Goal: Task Accomplishment & Management: Manage account settings

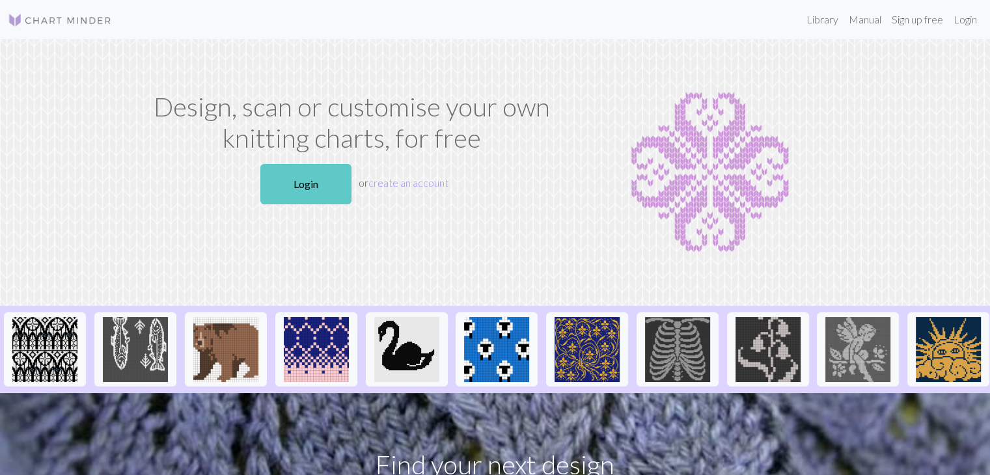
click at [327, 185] on link "Login" at bounding box center [305, 184] width 91 height 40
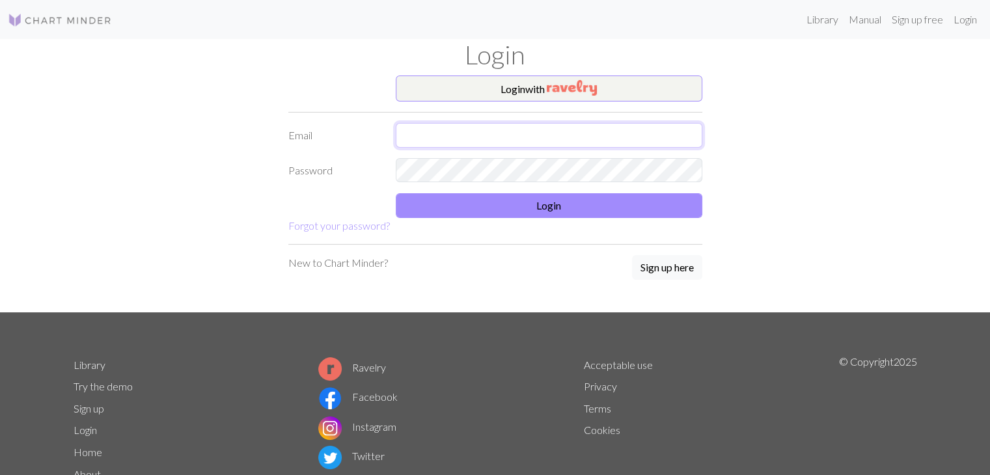
type input "[EMAIL_ADDRESS][PERSON_NAME][DOMAIN_NAME]"
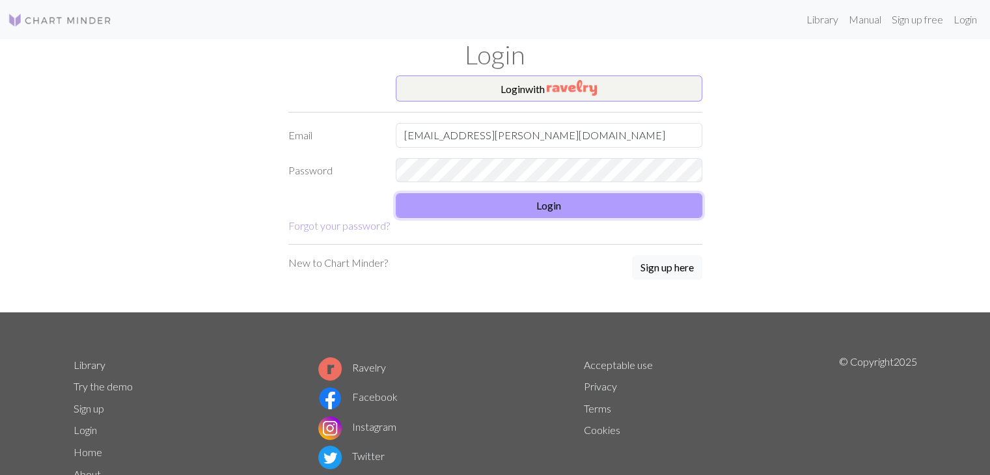
click at [426, 202] on button "Login" at bounding box center [549, 205] width 306 height 25
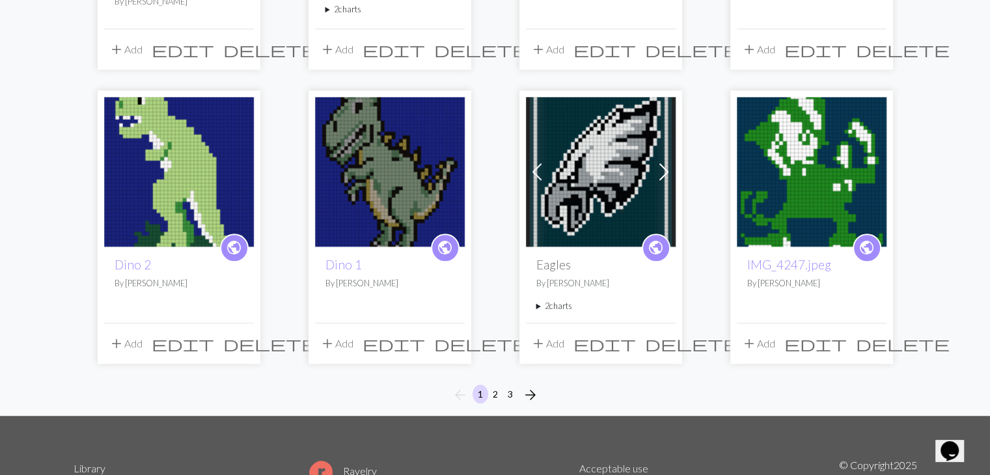
scroll to position [993, 0]
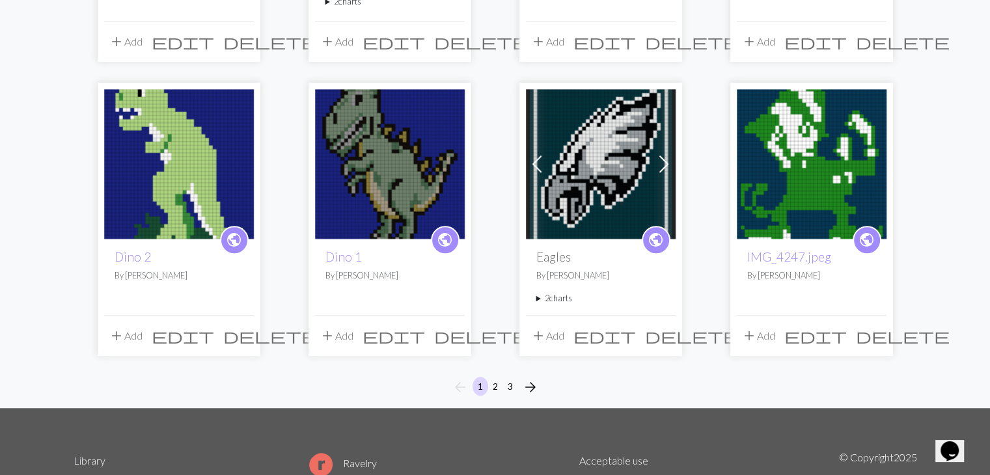
click at [426, 198] on img at bounding box center [390, 164] width 150 height 150
